Goal: Task Accomplishment & Management: Manage account settings

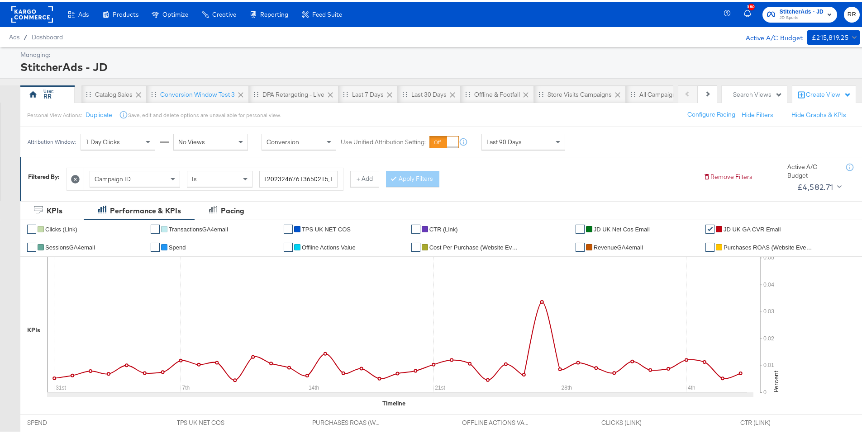
click at [47, 16] on rect at bounding box center [32, 13] width 42 height 16
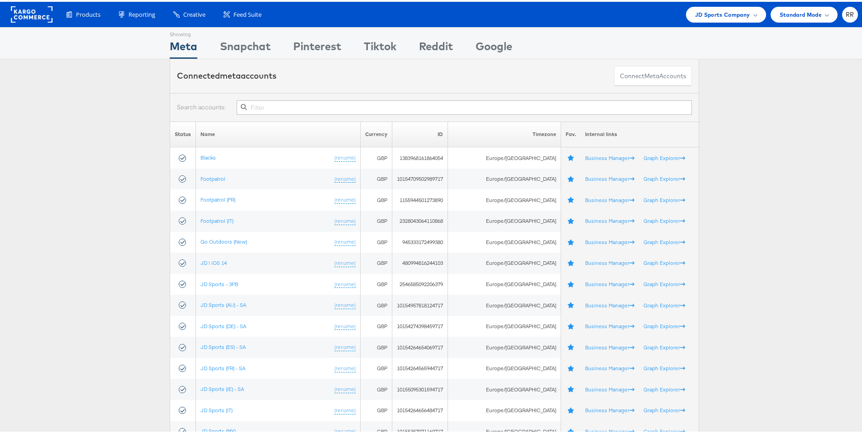
click at [40, 16] on rect at bounding box center [32, 13] width 42 height 16
click at [724, 12] on span "JD Sports Company" at bounding box center [722, 12] width 55 height 9
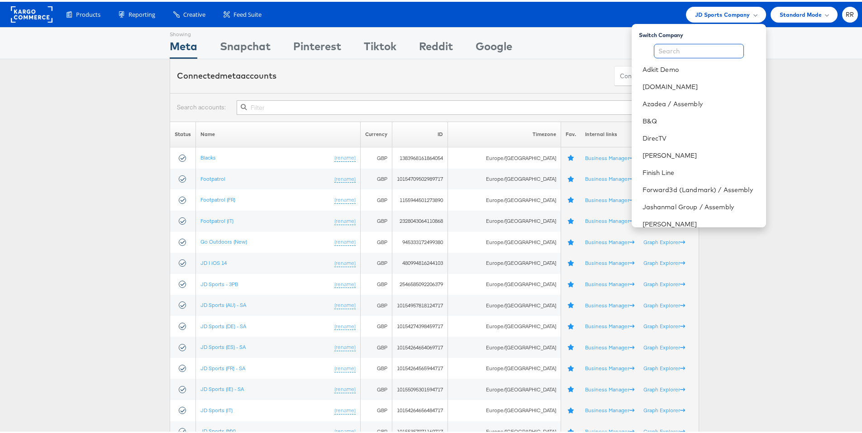
click at [662, 49] on input "text" at bounding box center [699, 49] width 90 height 14
click at [655, 117] on link "B&Q" at bounding box center [700, 119] width 116 height 9
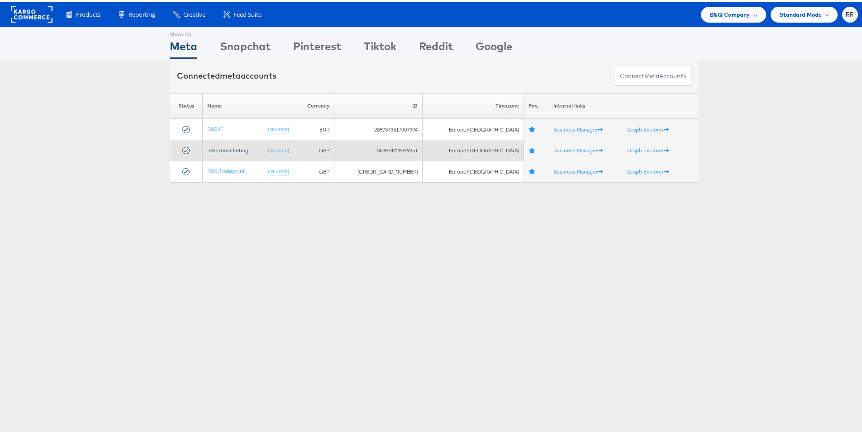
click at [231, 148] on link "B&Q remarketing" at bounding box center [227, 148] width 41 height 7
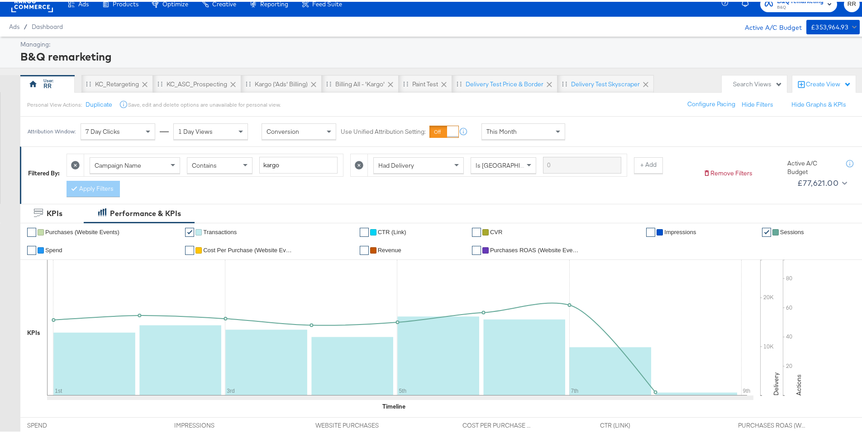
scroll to position [94, 0]
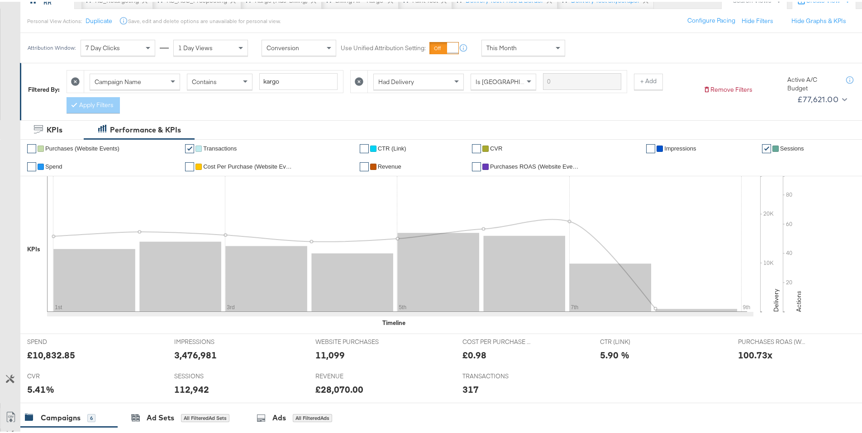
click at [540, 164] on span "Purchases ROAS (Website Events)" at bounding box center [535, 164] width 90 height 7
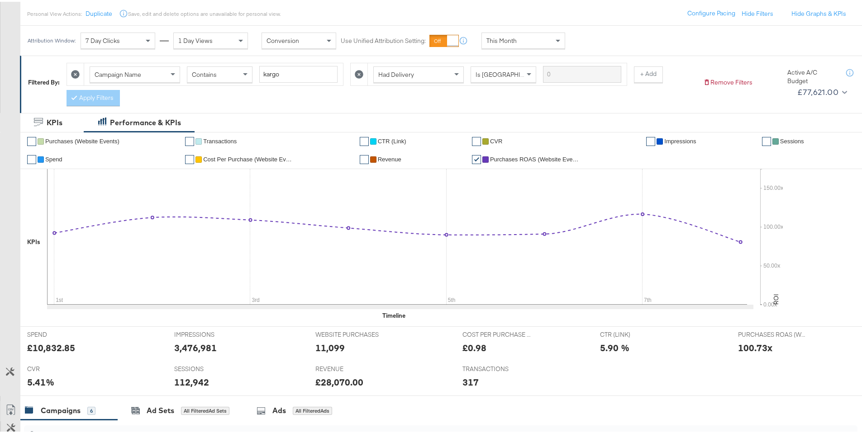
scroll to position [0, 0]
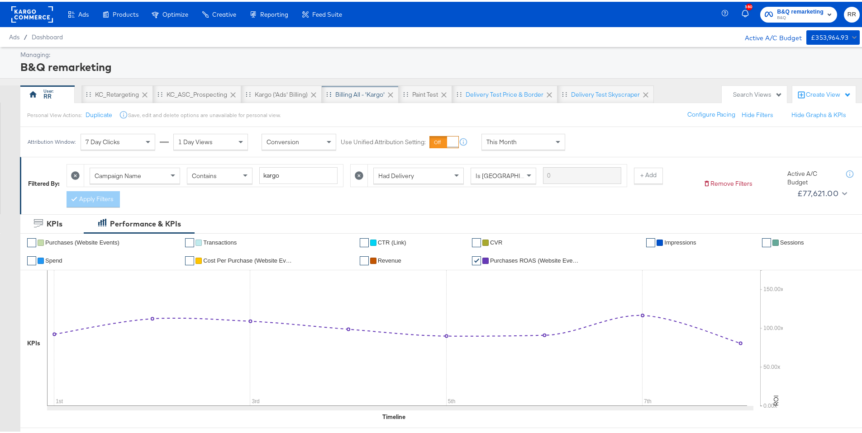
click at [369, 97] on div "Billing All - 'Kargo'" at bounding box center [359, 93] width 49 height 9
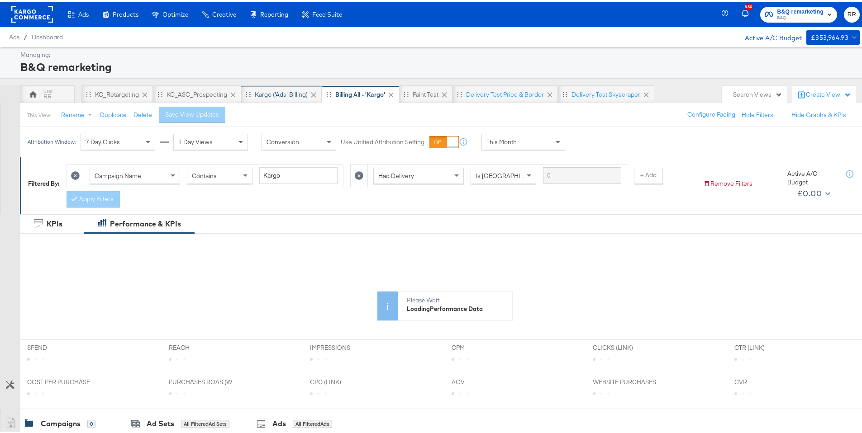
click at [306, 91] on div "Kargo ('Ads' Billing)" at bounding box center [281, 93] width 53 height 9
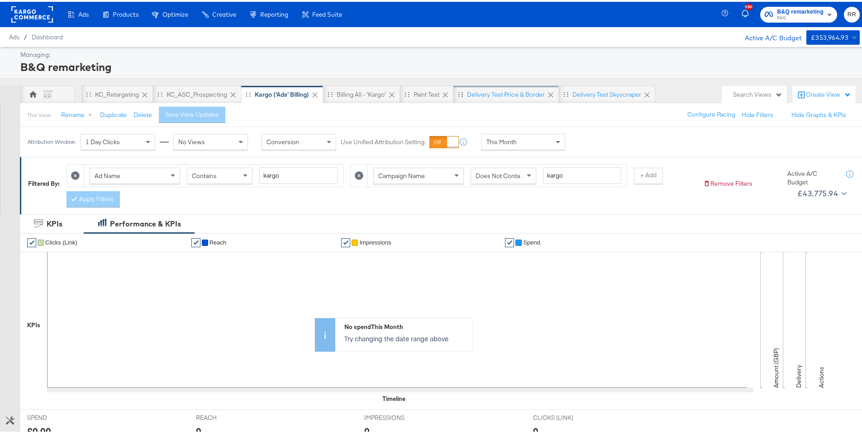
click at [512, 92] on div "Delivery test Price & Border" at bounding box center [506, 93] width 78 height 9
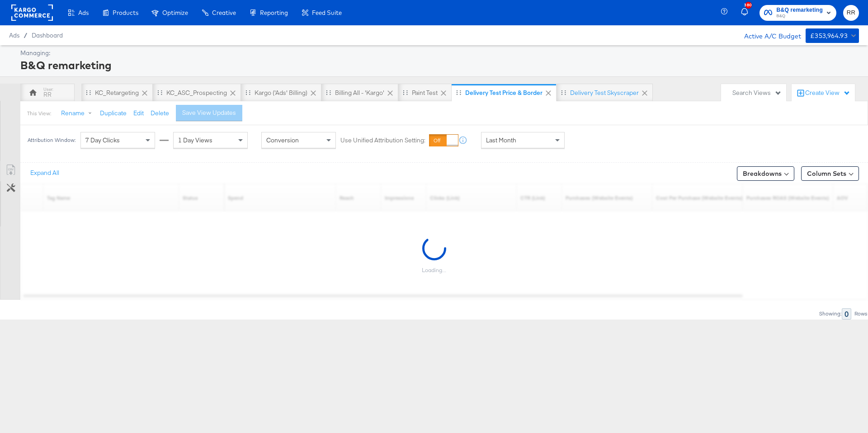
click at [550, 145] on div "Last Month" at bounding box center [523, 140] width 83 height 15
click at [612, 136] on div "Attribution Window: 7 Day Clicks 1 Day Views Conversion Use Unified Attribution…" at bounding box center [434, 140] width 868 height 30
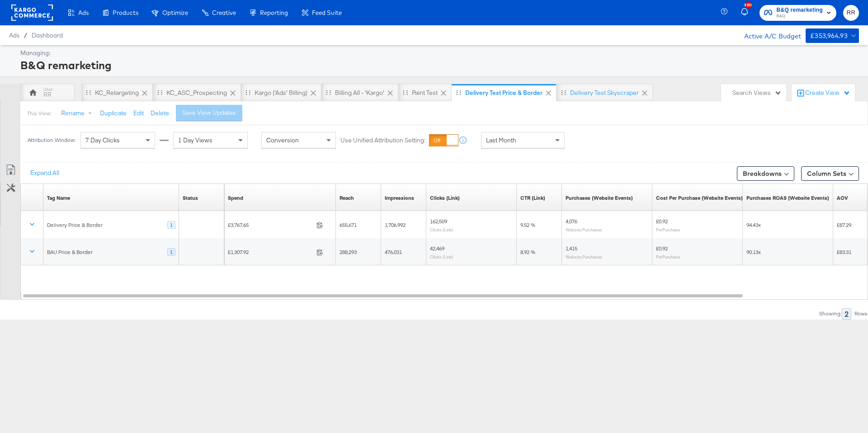
click at [544, 138] on div "Last Month" at bounding box center [523, 140] width 83 height 15
click at [583, 137] on div "Start: Sep 8th 2025 to End: Sep 8th 2025" at bounding box center [597, 140] width 46 height 13
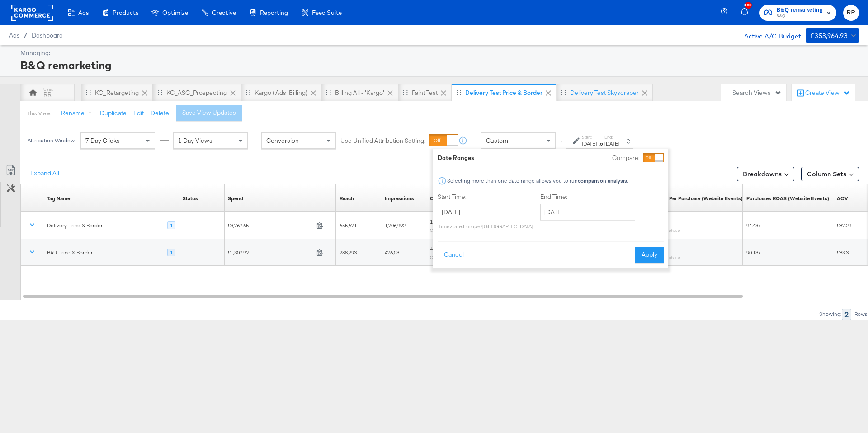
click at [483, 207] on input "September 8th 2025" at bounding box center [486, 212] width 96 height 16
click at [445, 227] on span "‹" at bounding box center [448, 231] width 14 height 14
click at [477, 253] on td "1" at bounding box center [478, 257] width 15 height 13
type input "July 1st 2025"
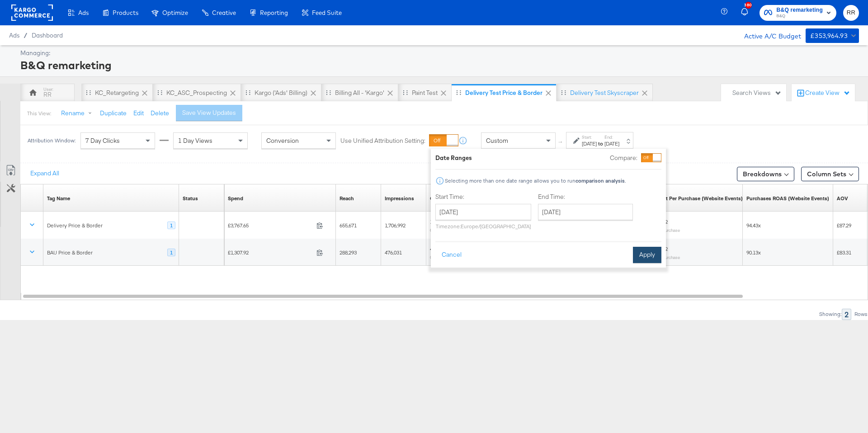
click at [646, 258] on button "Apply" at bounding box center [647, 255] width 28 height 16
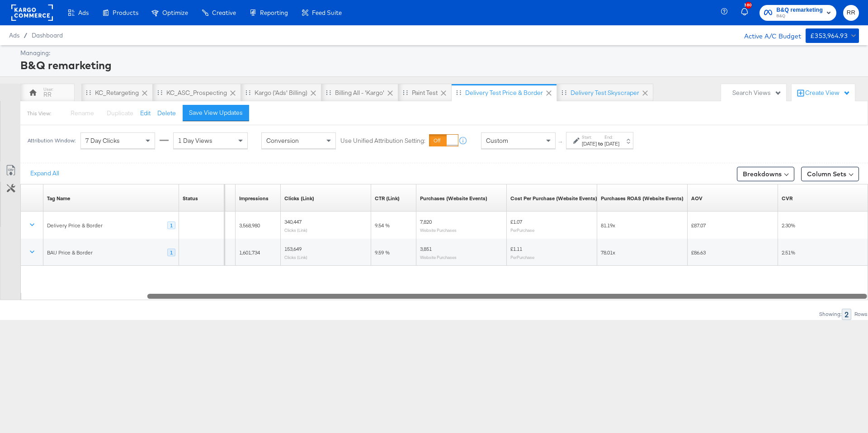
drag, startPoint x: 590, startPoint y: 299, endPoint x: 750, endPoint y: 318, distance: 161.3
click at [750, 318] on div "Expand All Breakdowns Column Sets Customize KPIs Export as CSV Tag Name Sorting…" at bounding box center [434, 241] width 868 height 157
drag, startPoint x: 669, startPoint y: 295, endPoint x: 684, endPoint y: 290, distance: 15.3
click at [684, 290] on div "Tag Name Sorting Unavailable Status Sorting Unavailable Reach Sorting Unavailab…" at bounding box center [444, 242] width 848 height 116
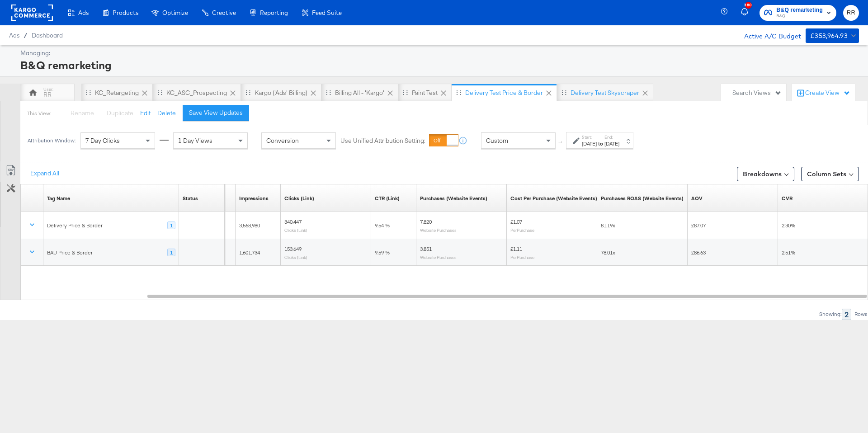
drag, startPoint x: 684, startPoint y: 290, endPoint x: 570, endPoint y: 302, distance: 114.2
click at [570, 302] on div "Expand All Breakdowns Column Sets Customize KPIs Export as CSV Tag Name Sorting…" at bounding box center [434, 241] width 868 height 157
click at [564, 310] on div "Showing: 2 Rows" at bounding box center [434, 314] width 868 height 11
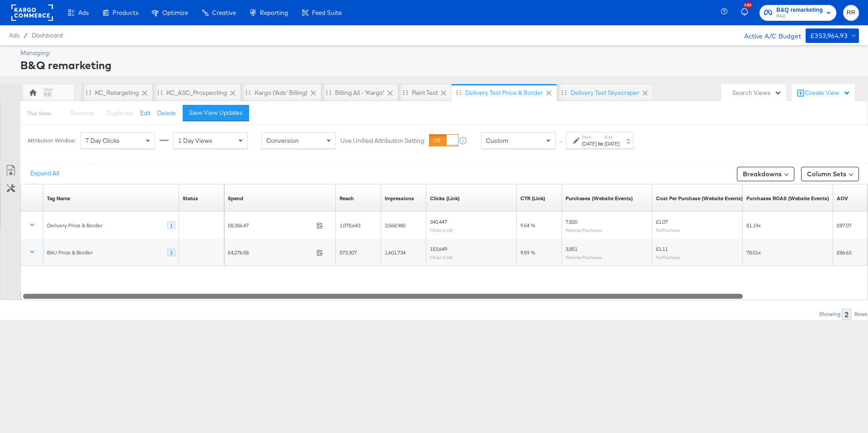
click at [566, 300] on div at bounding box center [383, 296] width 720 height 8
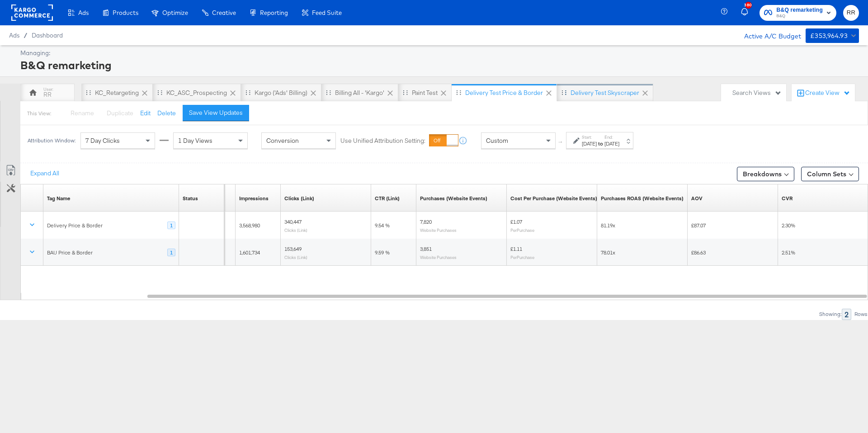
click at [592, 96] on div "Delivery test Skyscraper" at bounding box center [605, 93] width 69 height 9
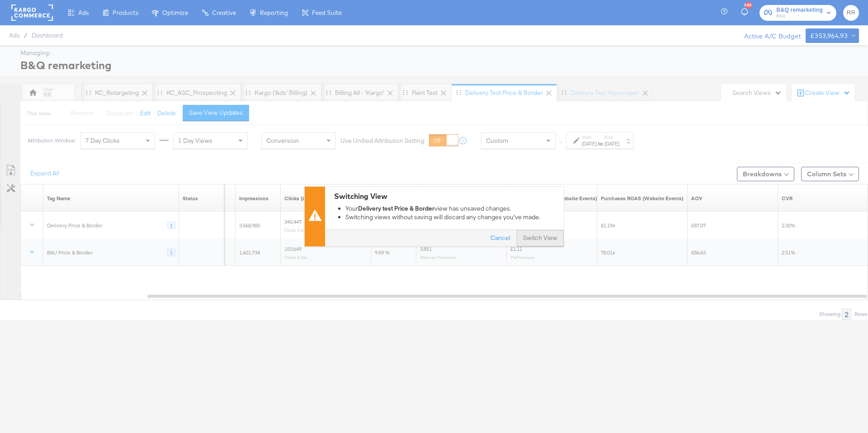
click at [540, 243] on button "Switch View" at bounding box center [540, 239] width 47 height 16
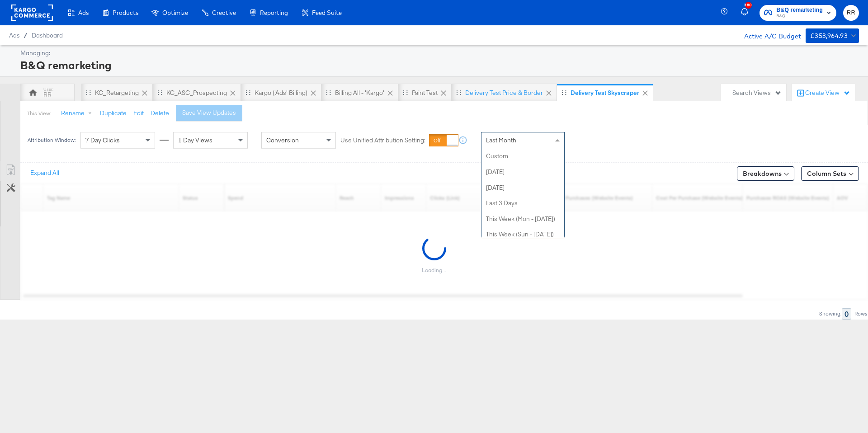
scroll to position [176, 0]
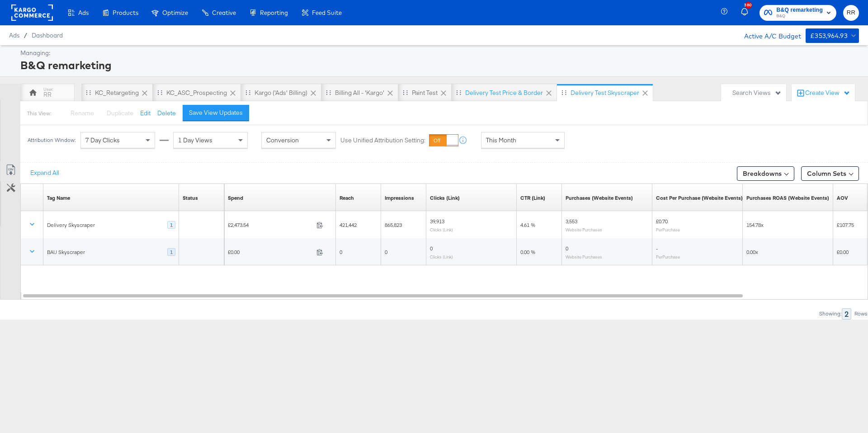
click at [45, 10] on rect at bounding box center [32, 13] width 42 height 16
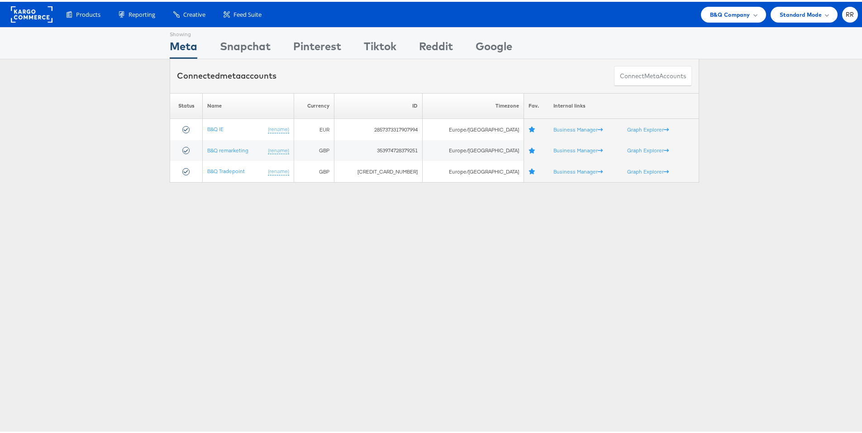
scroll to position [2, 0]
